Goal: Task Accomplishment & Management: Manage account settings

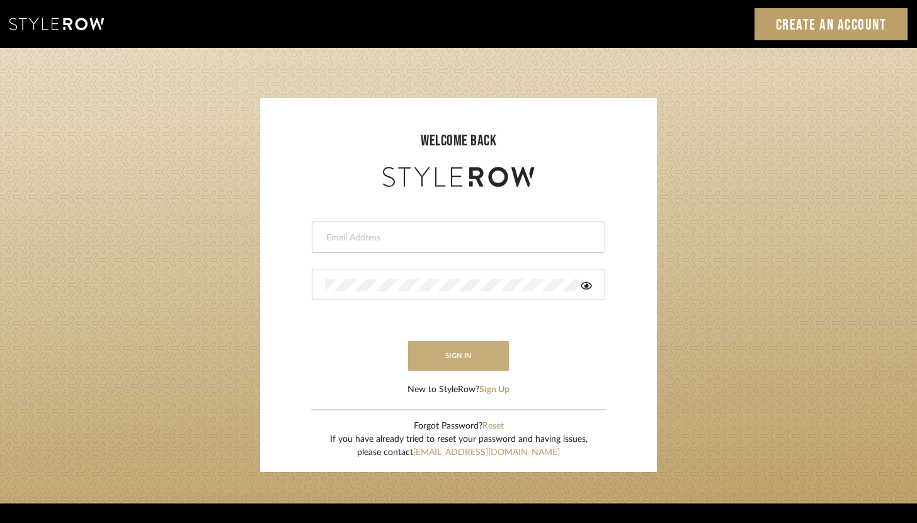
type input "brandon.hooddesigns@gmail.com"
click at [486, 347] on button "sign in" at bounding box center [458, 356] width 101 height 30
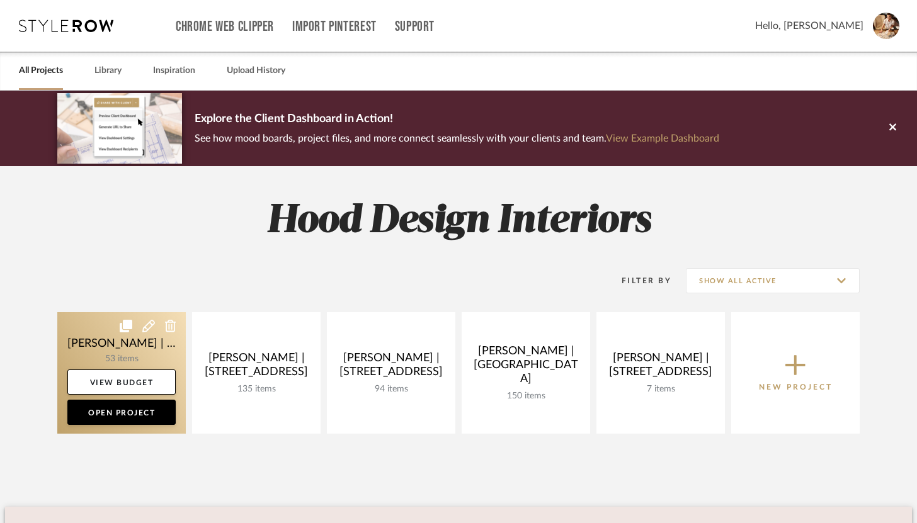
click at [96, 346] on link at bounding box center [121, 373] width 128 height 122
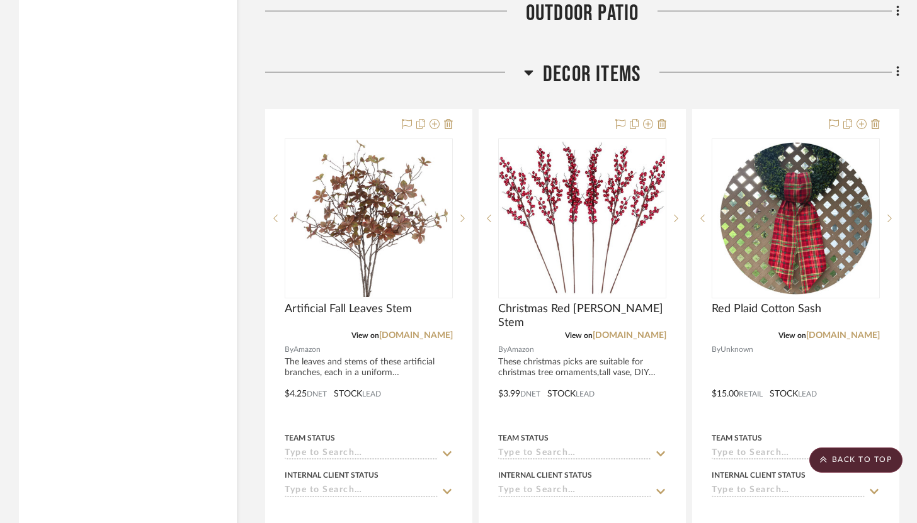
scroll to position [9492, 0]
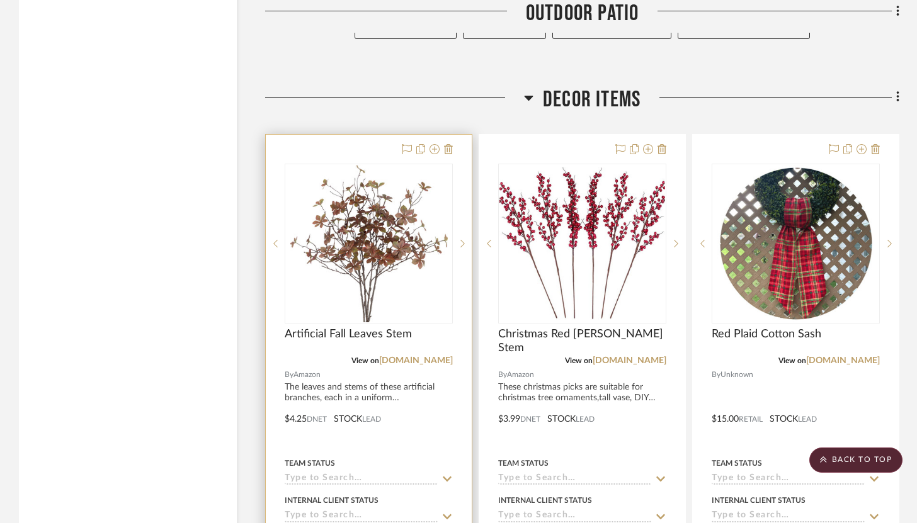
click at [361, 135] on div at bounding box center [369, 410] width 206 height 551
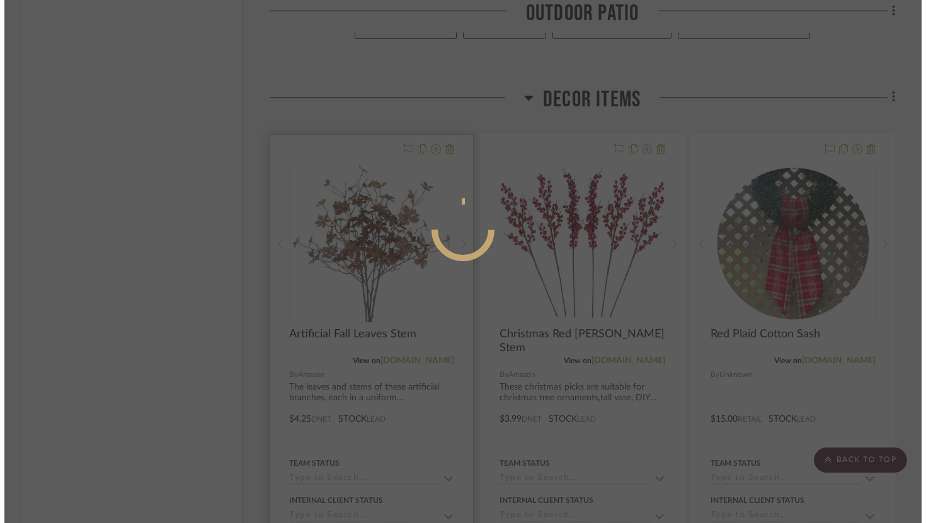
scroll to position [0, 0]
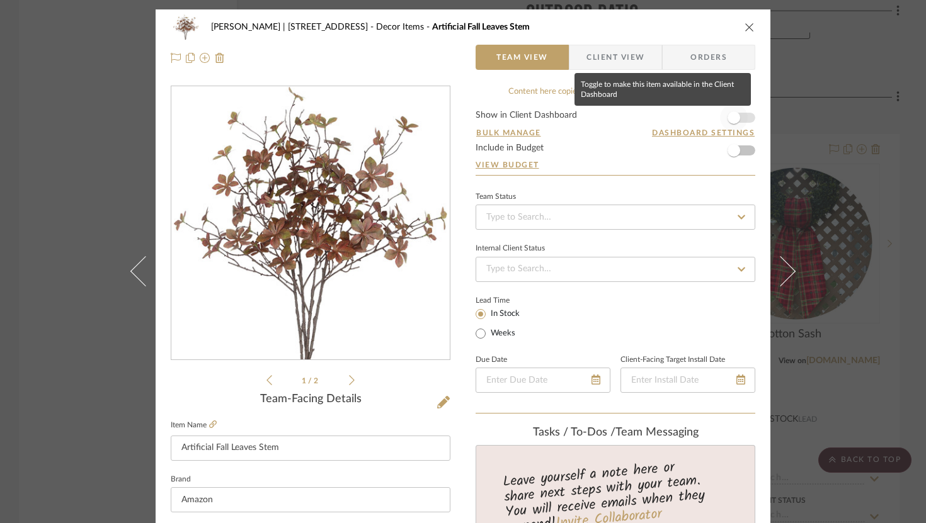
click at [735, 115] on span "button" at bounding box center [734, 118] width 28 height 28
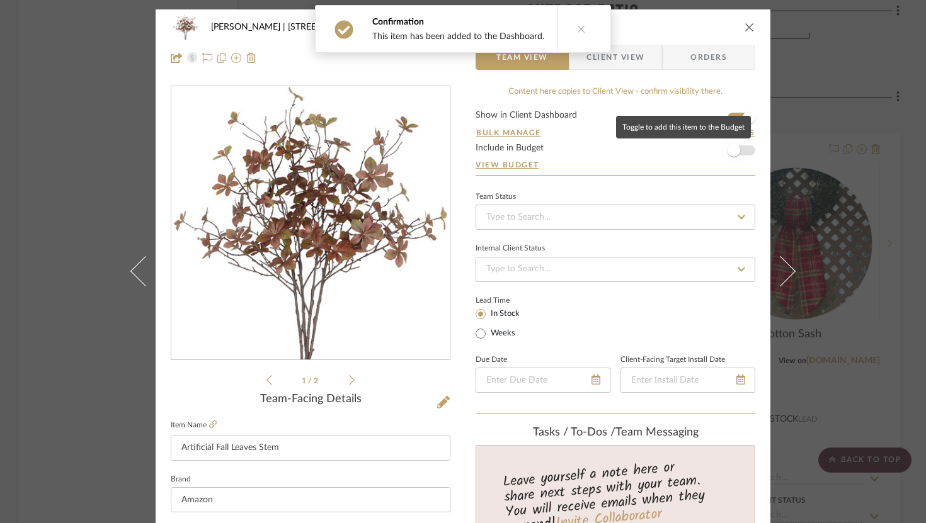
click at [733, 148] on span "button" at bounding box center [733, 150] width 13 height 13
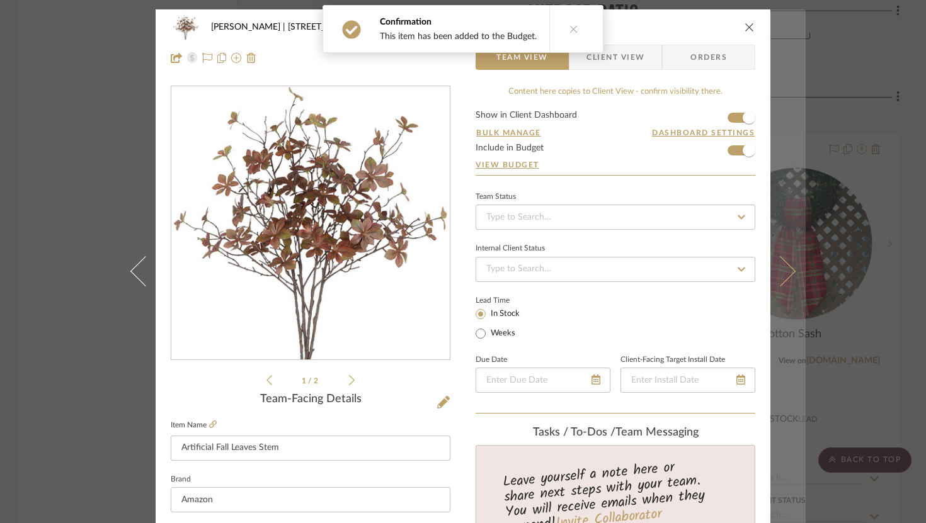
click at [782, 273] on icon at bounding box center [780, 271] width 30 height 30
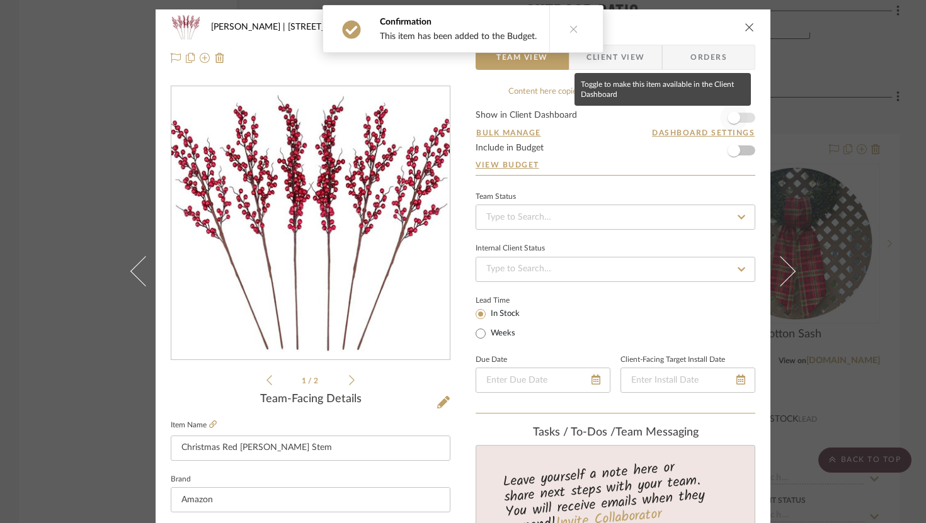
click at [743, 112] on span "button" at bounding box center [734, 118] width 28 height 28
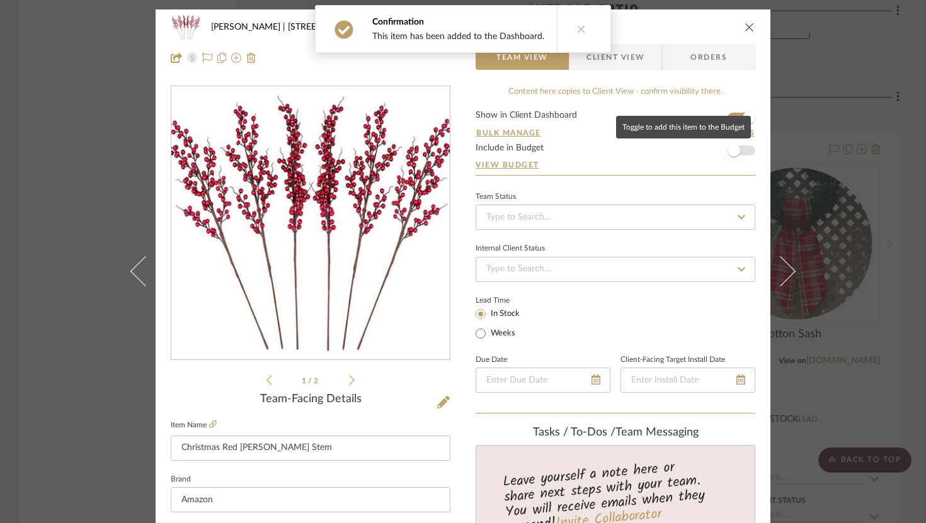
click at [737, 154] on span "button" at bounding box center [734, 151] width 28 height 28
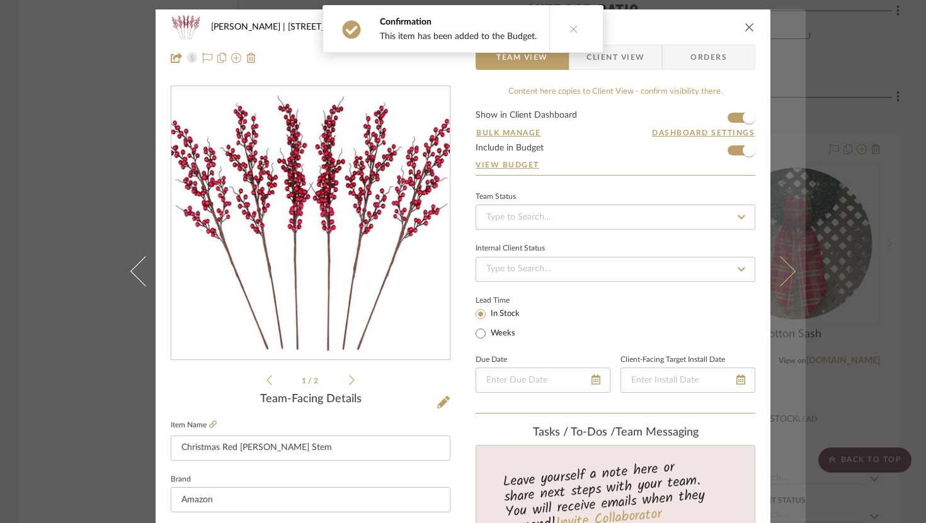
click at [786, 266] on icon at bounding box center [780, 271] width 30 height 30
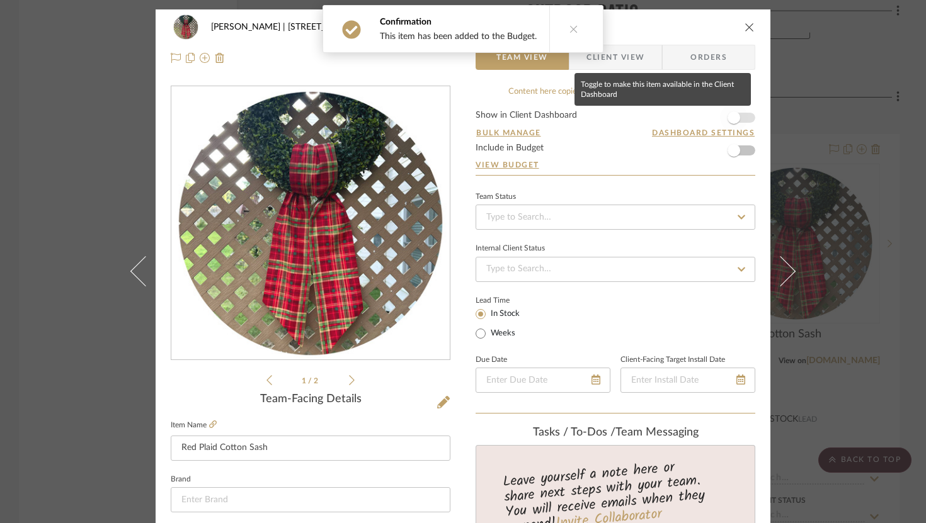
click at [730, 115] on span "button" at bounding box center [733, 117] width 13 height 13
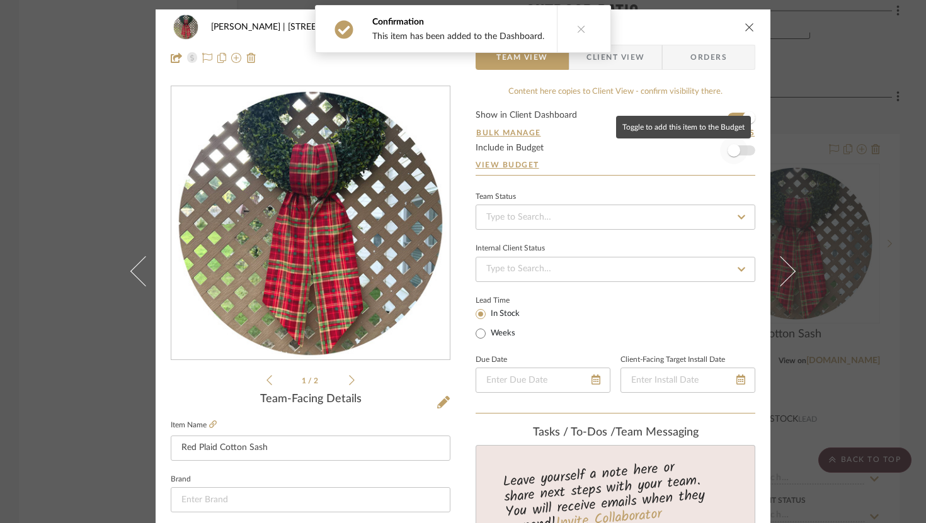
click at [740, 152] on span "button" at bounding box center [734, 151] width 28 height 28
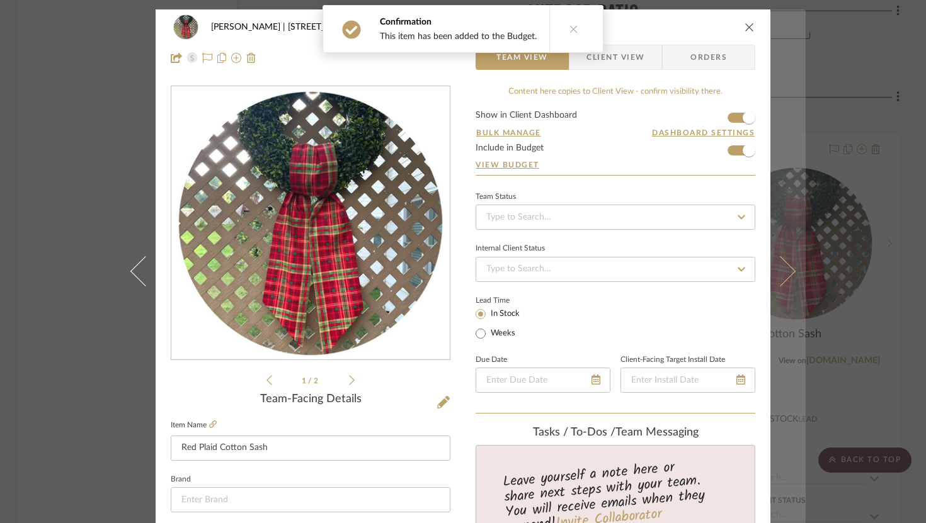
click at [780, 270] on icon at bounding box center [780, 271] width 30 height 30
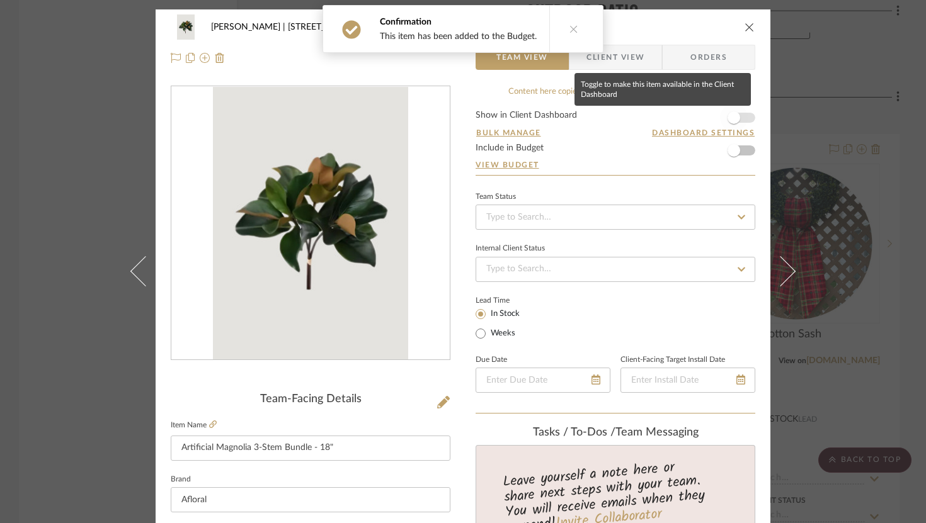
click at [731, 123] on span "button" at bounding box center [733, 117] width 13 height 13
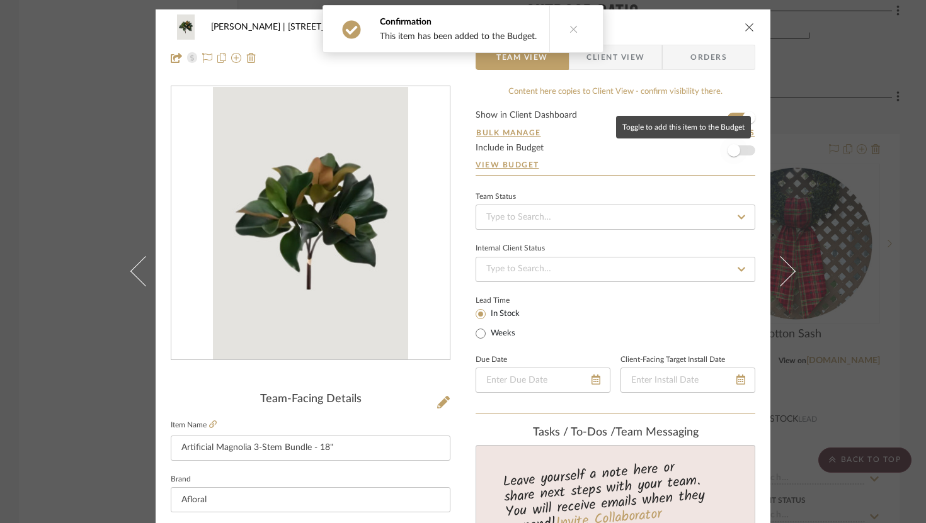
click at [738, 151] on span "button" at bounding box center [734, 151] width 28 height 28
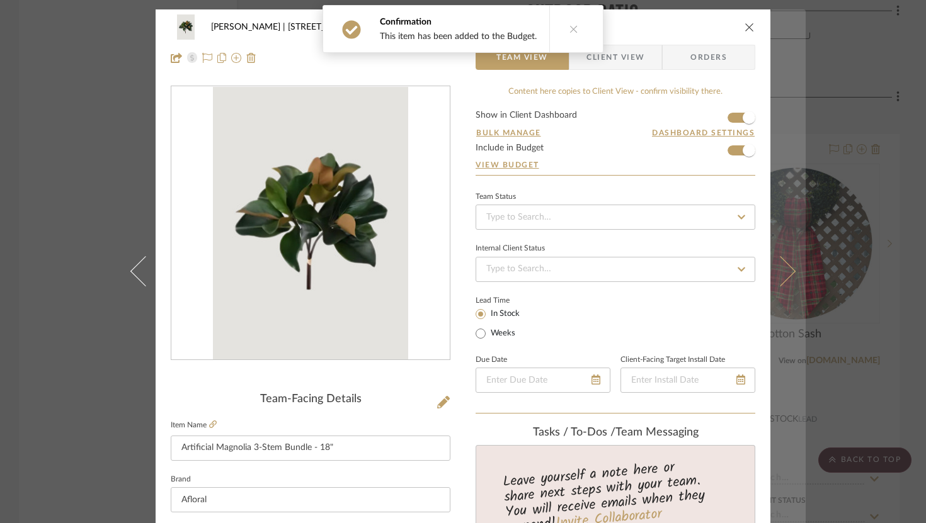
click at [785, 273] on icon at bounding box center [780, 271] width 30 height 30
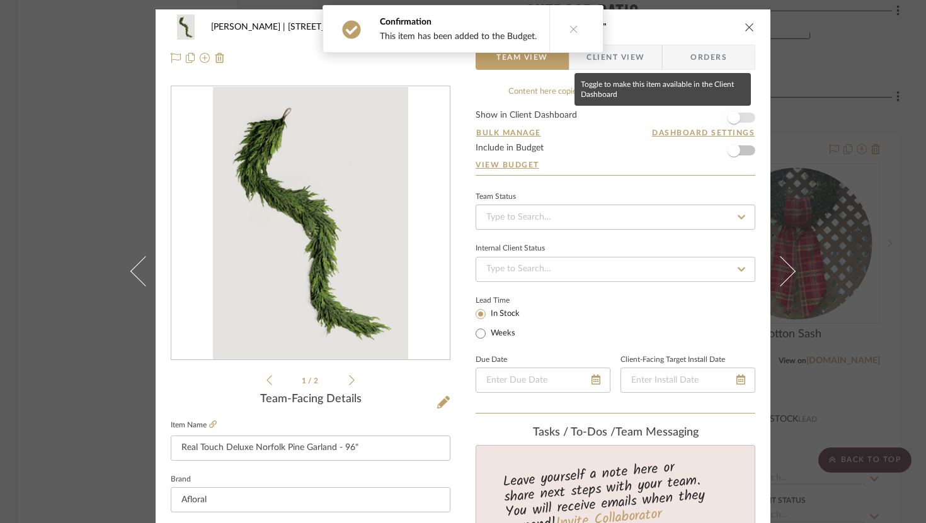
click at [736, 124] on span "button" at bounding box center [734, 118] width 28 height 28
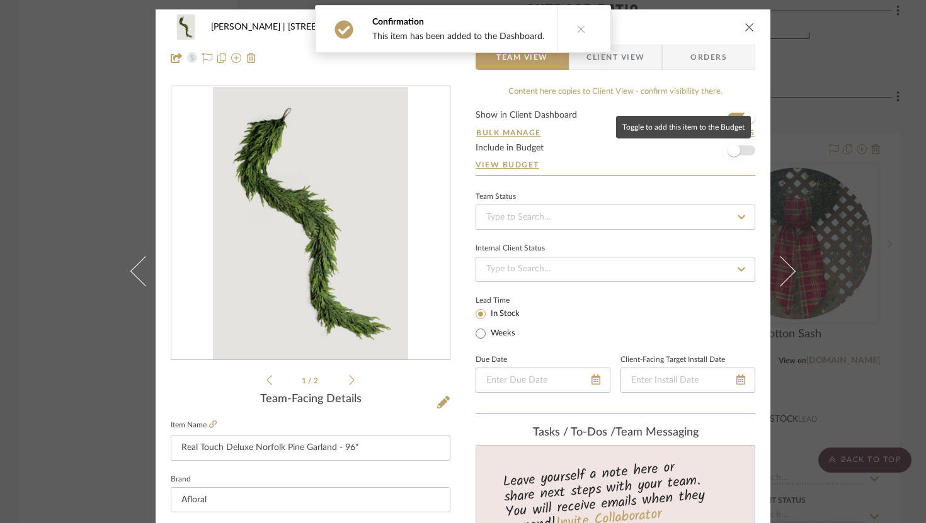
click at [735, 153] on span "button" at bounding box center [734, 151] width 28 height 28
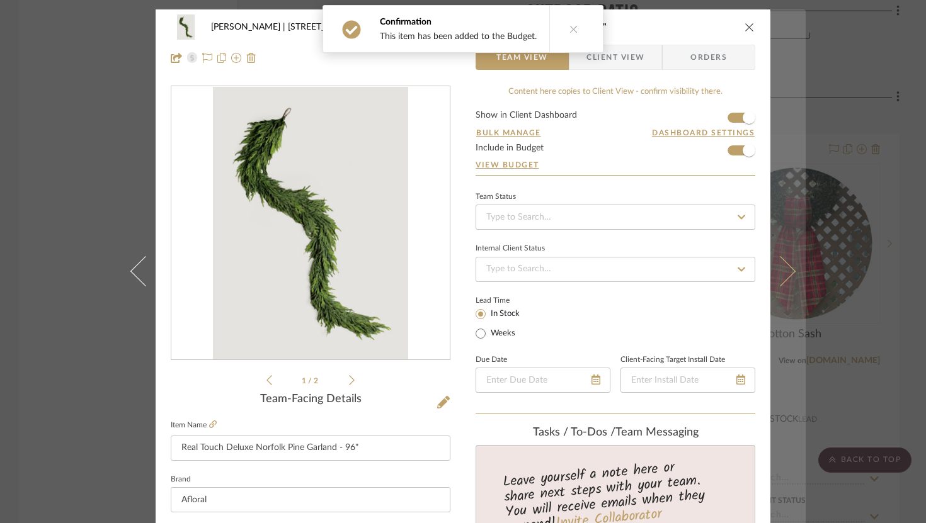
click at [786, 270] on icon at bounding box center [780, 271] width 30 height 30
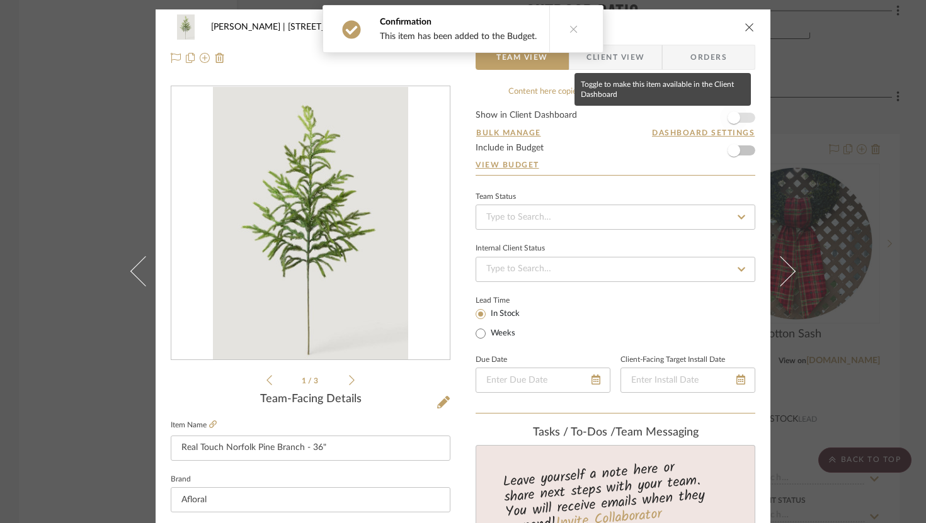
click at [734, 121] on span "button" at bounding box center [733, 117] width 13 height 13
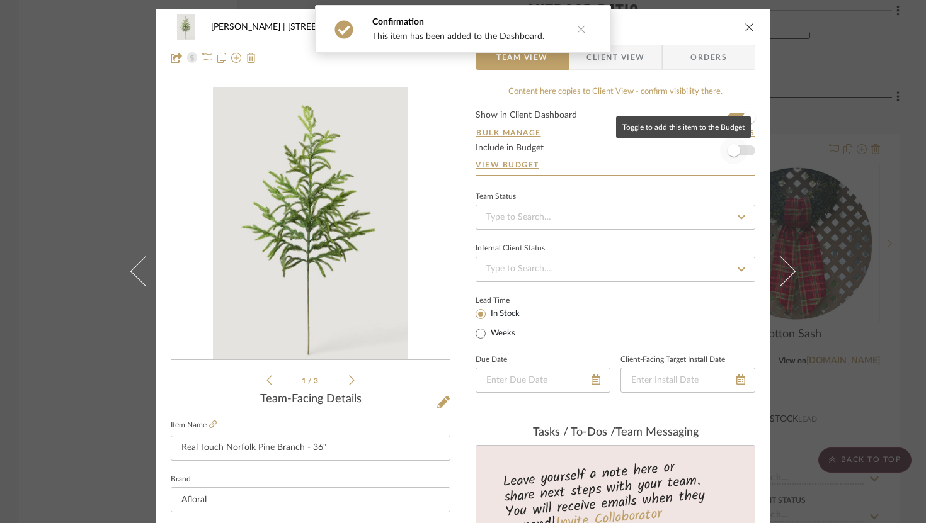
click at [738, 159] on span "button" at bounding box center [734, 151] width 28 height 28
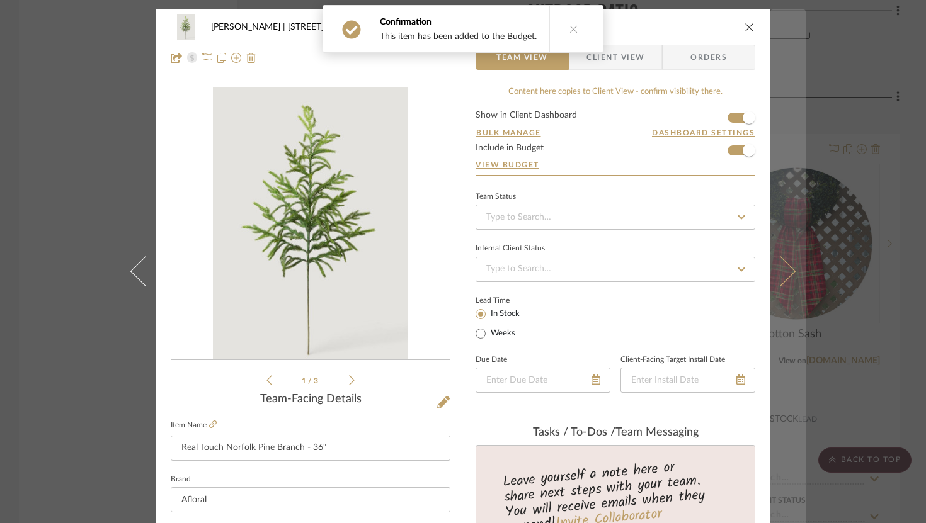
click at [785, 270] on icon at bounding box center [780, 271] width 30 height 30
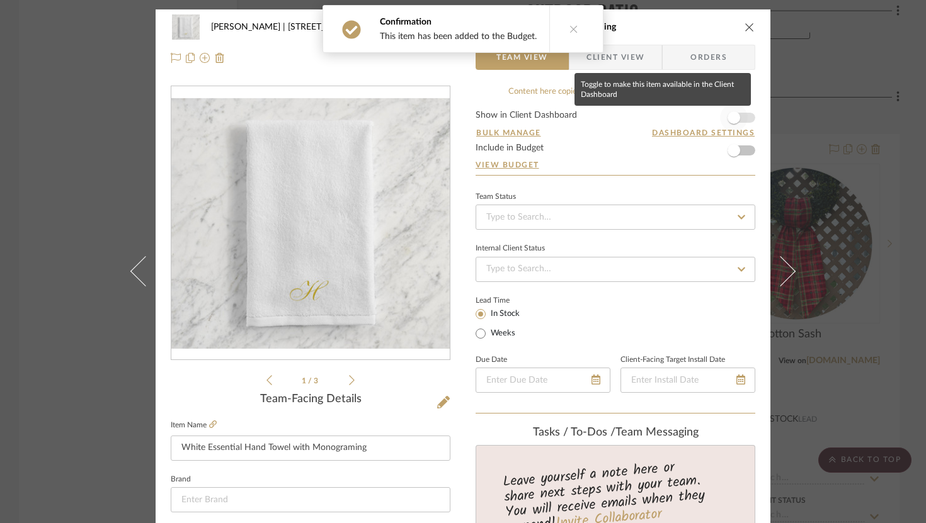
click at [739, 123] on span "button" at bounding box center [734, 118] width 28 height 28
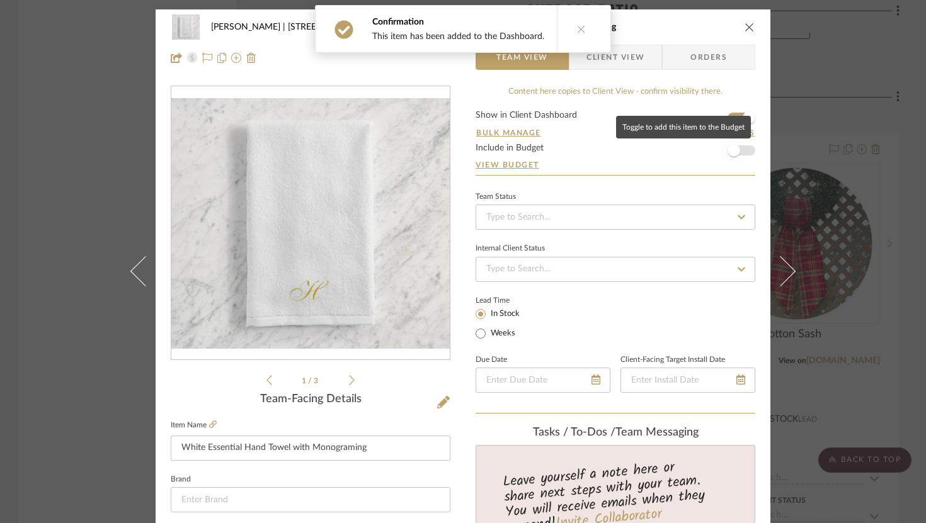
click at [740, 154] on span "button" at bounding box center [734, 151] width 28 height 28
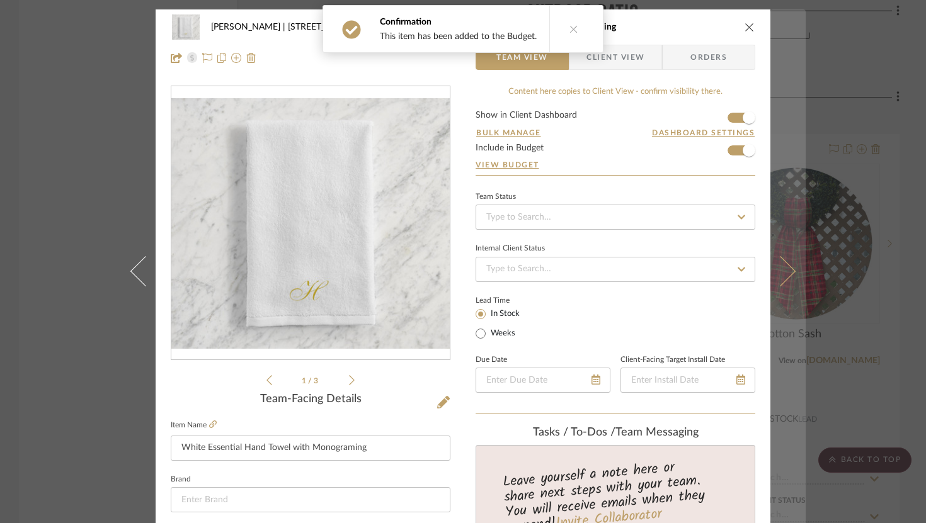
click at [783, 273] on icon at bounding box center [780, 271] width 30 height 30
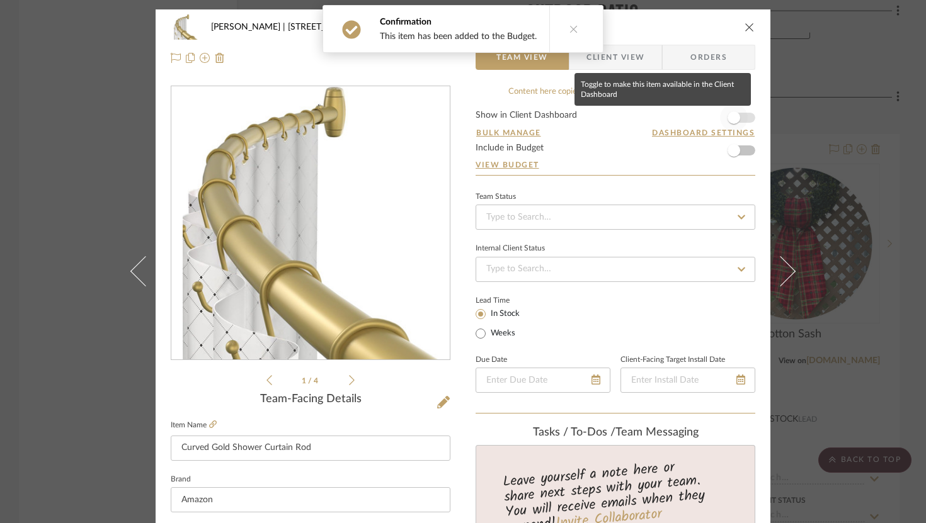
click at [736, 117] on span "button" at bounding box center [734, 118] width 28 height 28
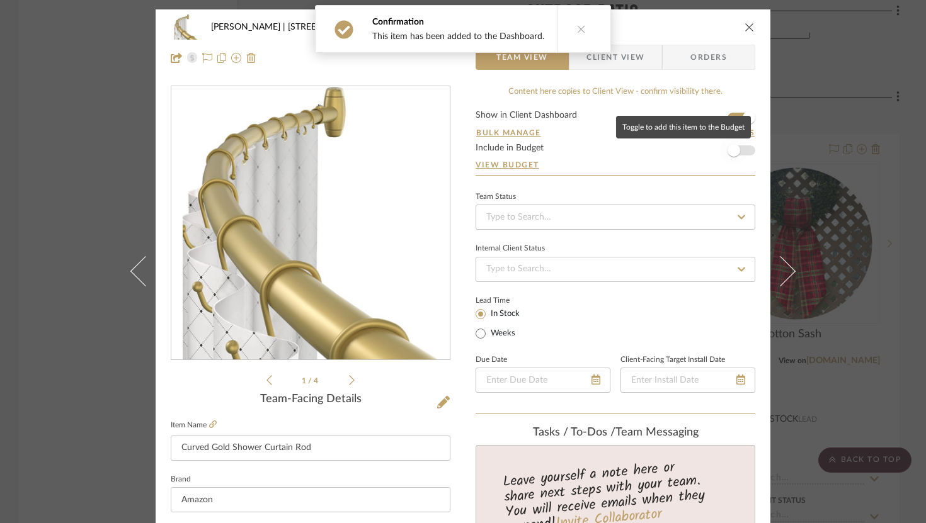
click at [740, 152] on span "button" at bounding box center [734, 151] width 28 height 28
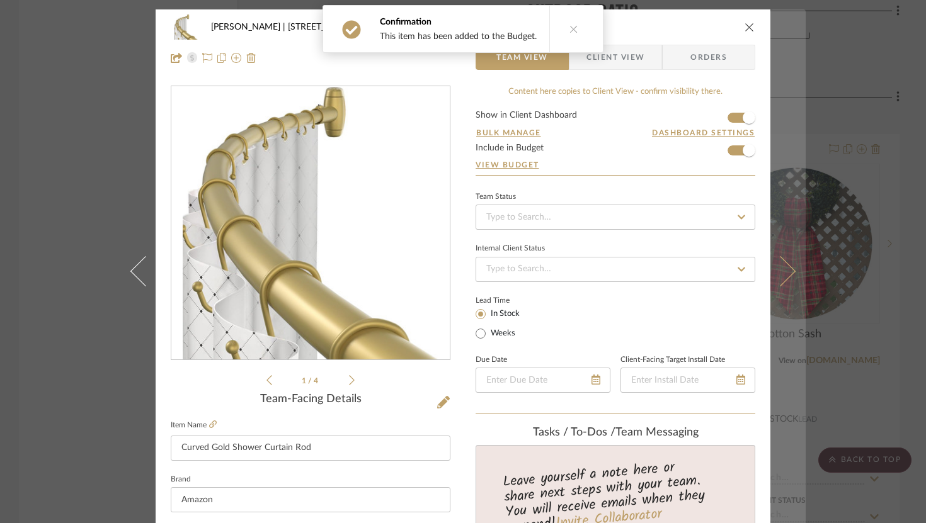
click at [787, 272] on icon at bounding box center [780, 271] width 30 height 30
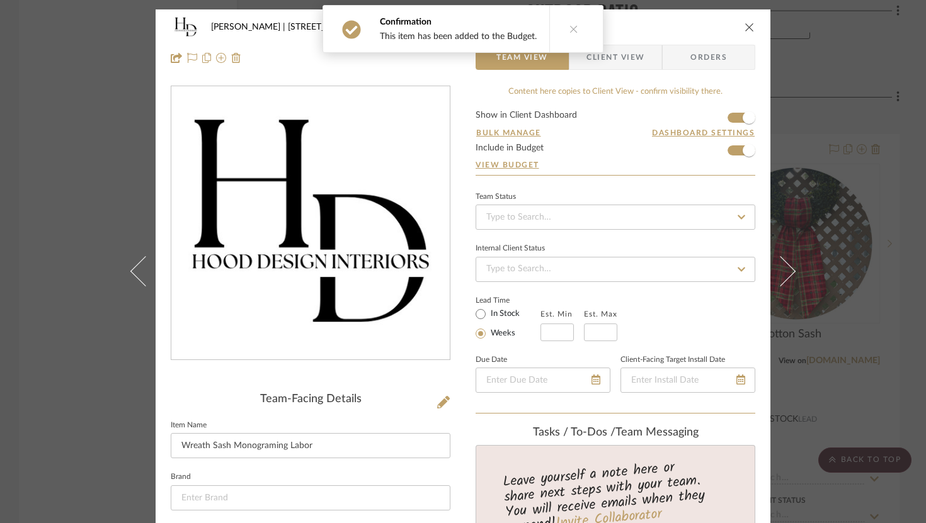
click at [746, 27] on icon "close" at bounding box center [749, 27] width 10 height 10
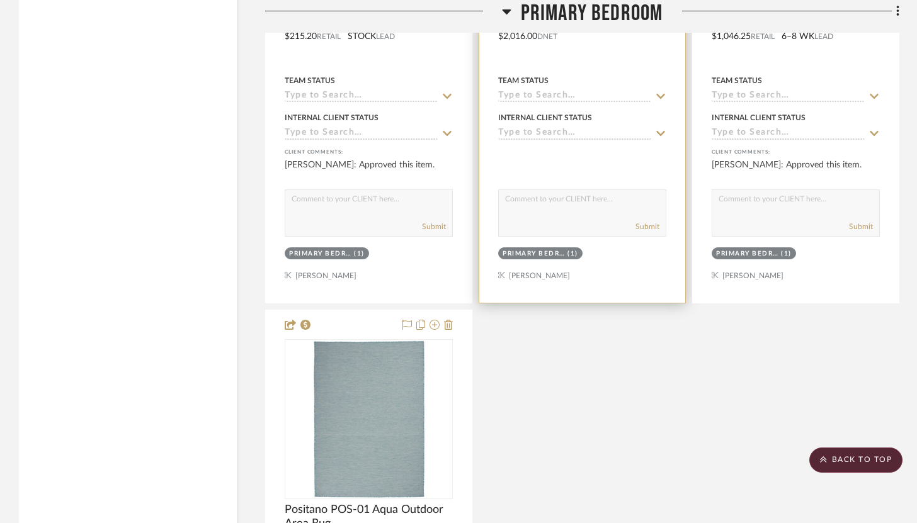
scroll to position [6519, 0]
